Goal: Task Accomplishment & Management: Manage account settings

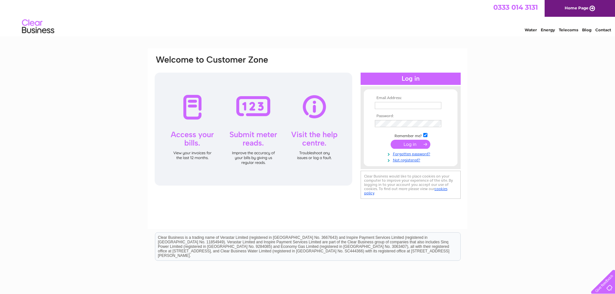
click at [396, 105] on input "text" at bounding box center [408, 105] width 66 height 7
type input "laurelview01@btinternet.com"
click at [491, 118] on div "Email Address: laurelview01@btinternet.com Password:" at bounding box center [307, 193] width 615 height 291
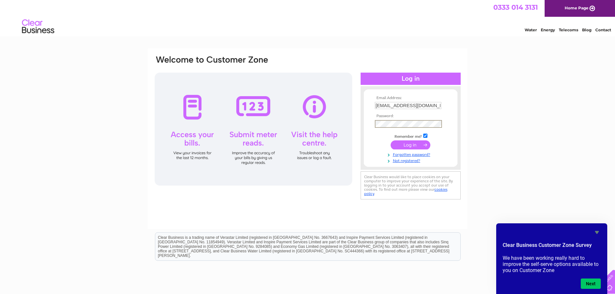
click at [390, 140] on input "submit" at bounding box center [410, 144] width 40 height 9
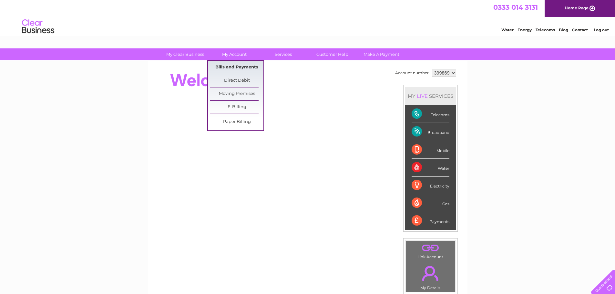
click at [236, 66] on link "Bills and Payments" at bounding box center [236, 67] width 53 height 13
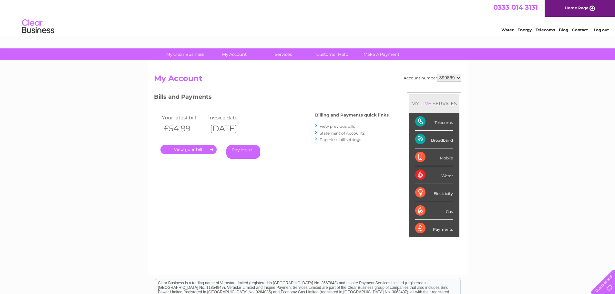
click at [186, 148] on link "." at bounding box center [188, 149] width 56 height 9
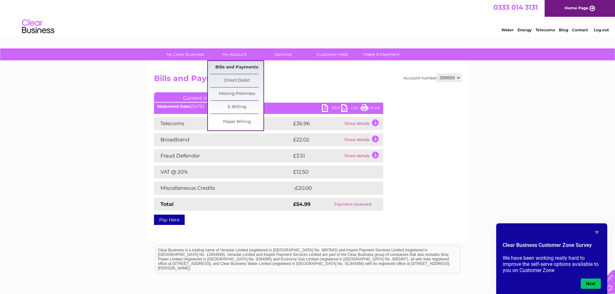
click at [231, 68] on link "Bills and Payments" at bounding box center [236, 67] width 53 height 13
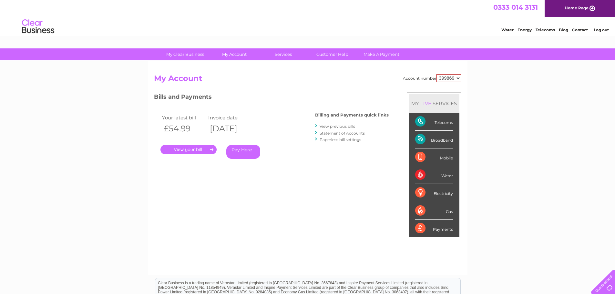
click at [197, 150] on link "." at bounding box center [188, 149] width 56 height 9
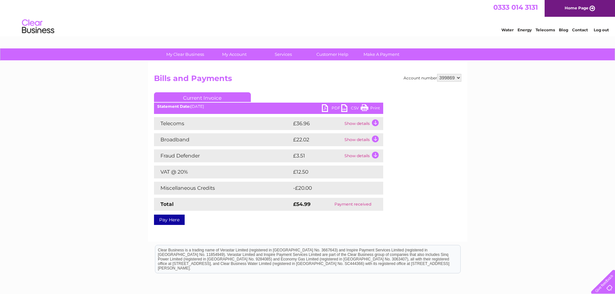
click at [212, 96] on link "Current Invoice" at bounding box center [202, 97] width 97 height 10
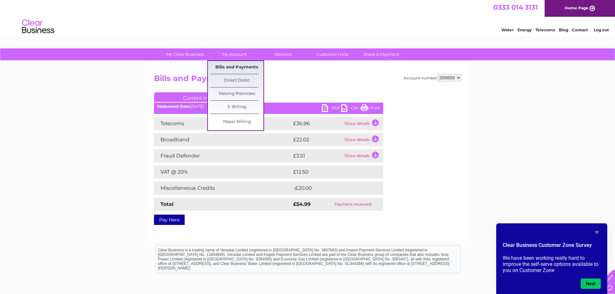
click at [236, 64] on link "Bills and Payments" at bounding box center [236, 67] width 53 height 13
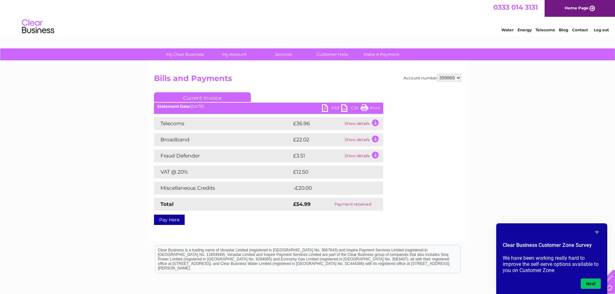
scroll to position [63, 0]
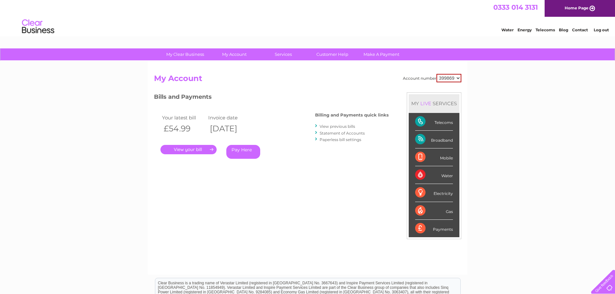
click at [340, 132] on link "Statement of Accounts" at bounding box center [341, 133] width 45 height 5
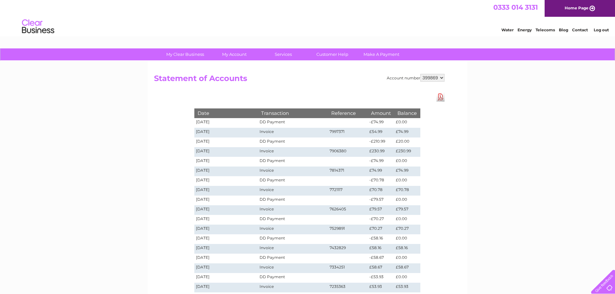
click at [266, 151] on td "Invoice" at bounding box center [293, 152] width 70 height 10
